Goal: Find specific page/section: Find specific page/section

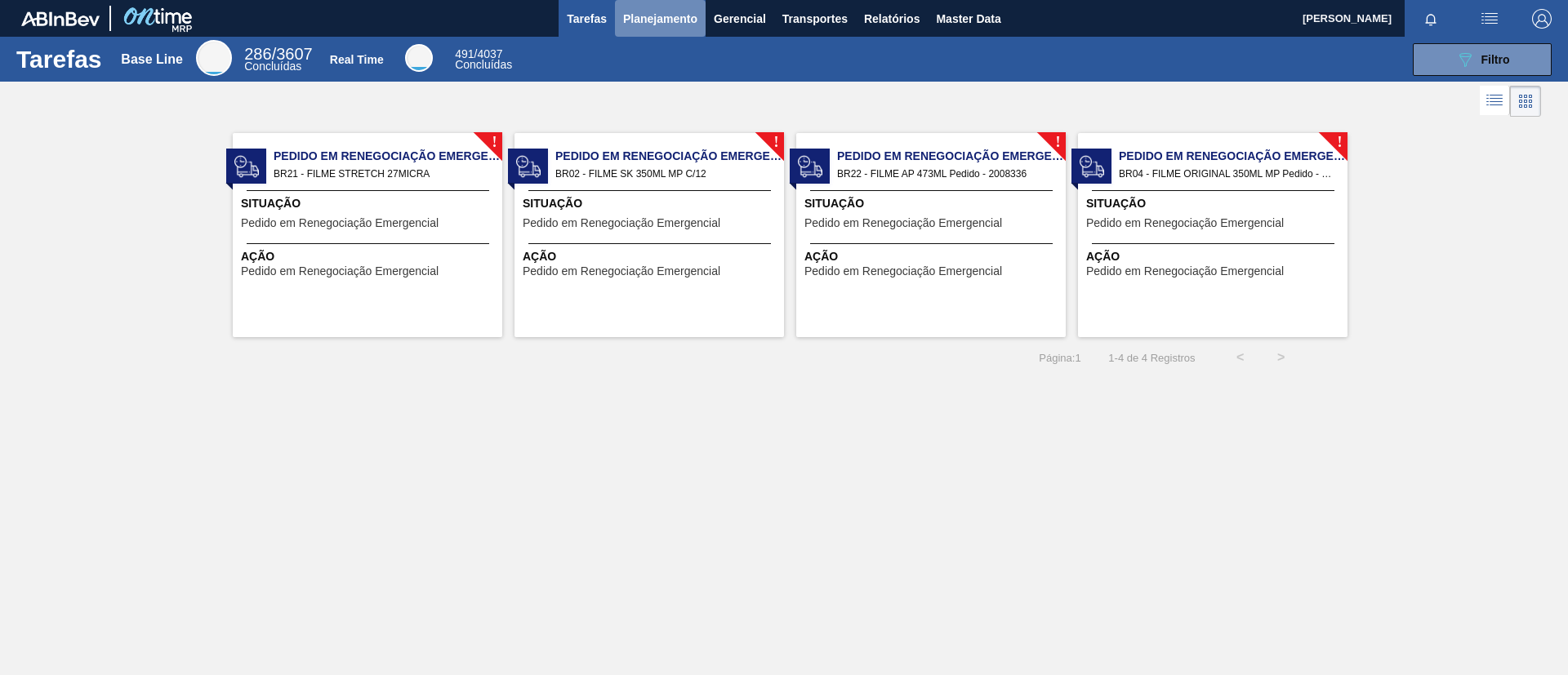
click at [655, 32] on button "Planejamento" at bounding box center [660, 18] width 91 height 36
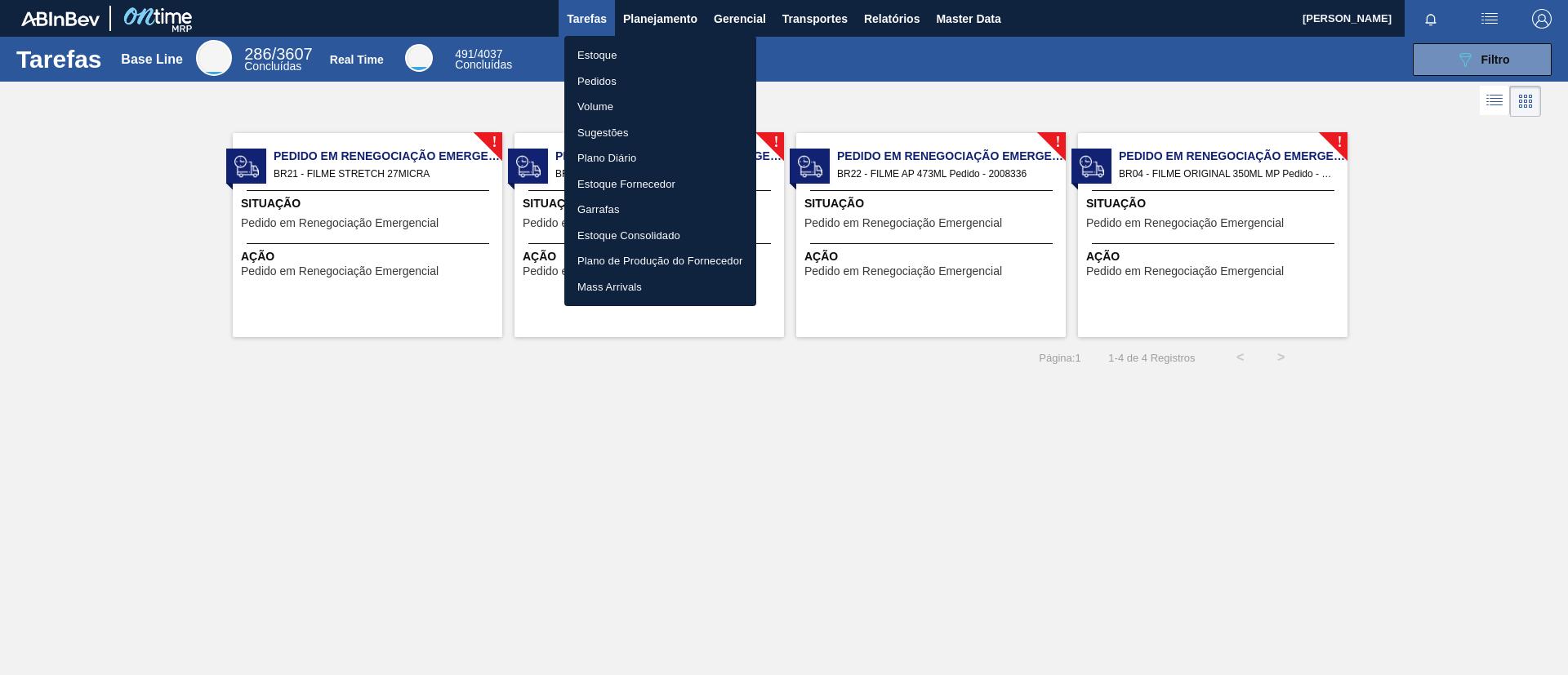
click at [663, 57] on li "Estoque" at bounding box center [659, 55] width 191 height 26
